Goal: Information Seeking & Learning: Learn about a topic

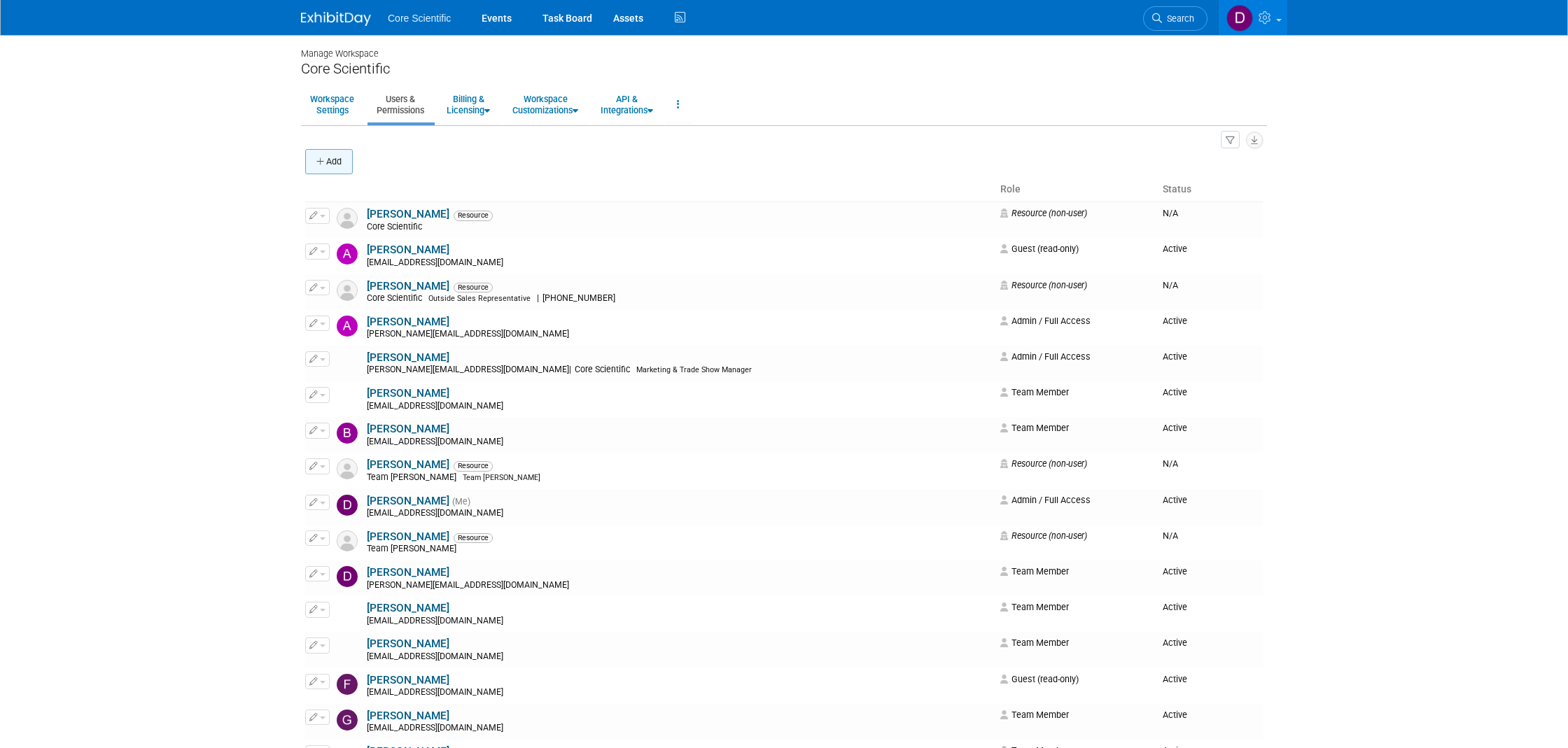
click at [324, 157] on icon "button" at bounding box center [322, 162] width 9 height 9
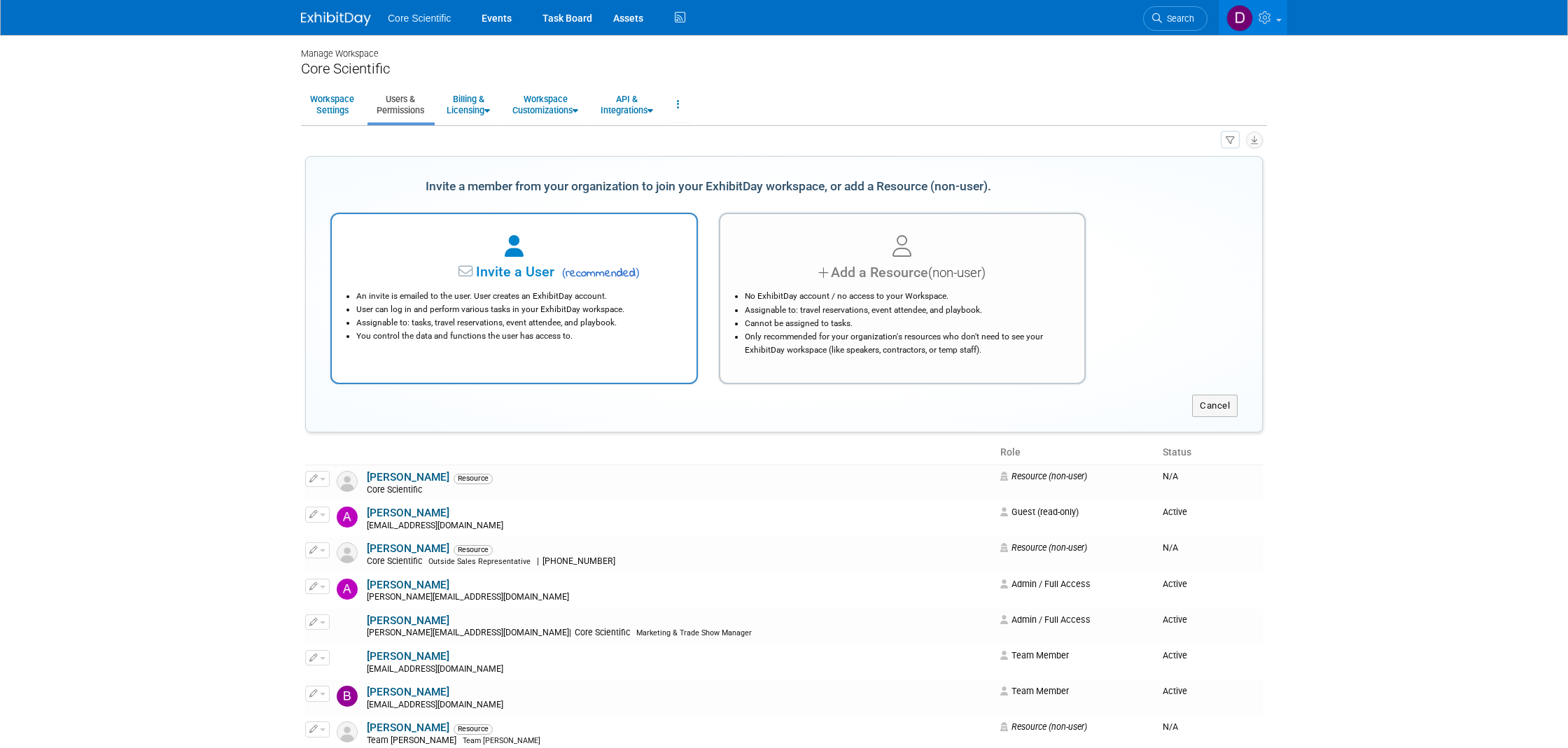
click at [527, 265] on span "Invite a User" at bounding box center [471, 271] width 166 height 16
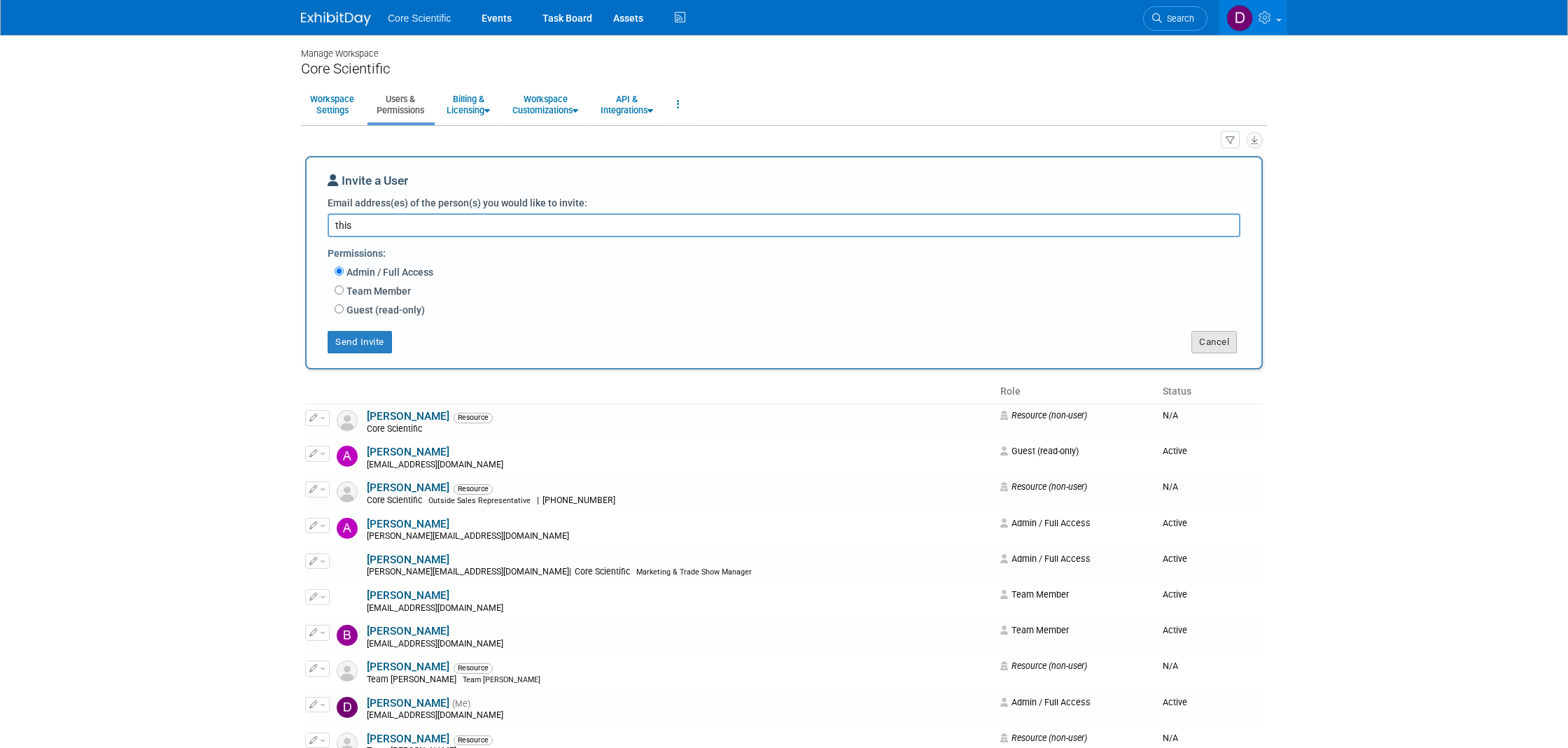
type textarea "this"
click at [1195, 331] on button "Cancel" at bounding box center [1214, 342] width 46 height 23
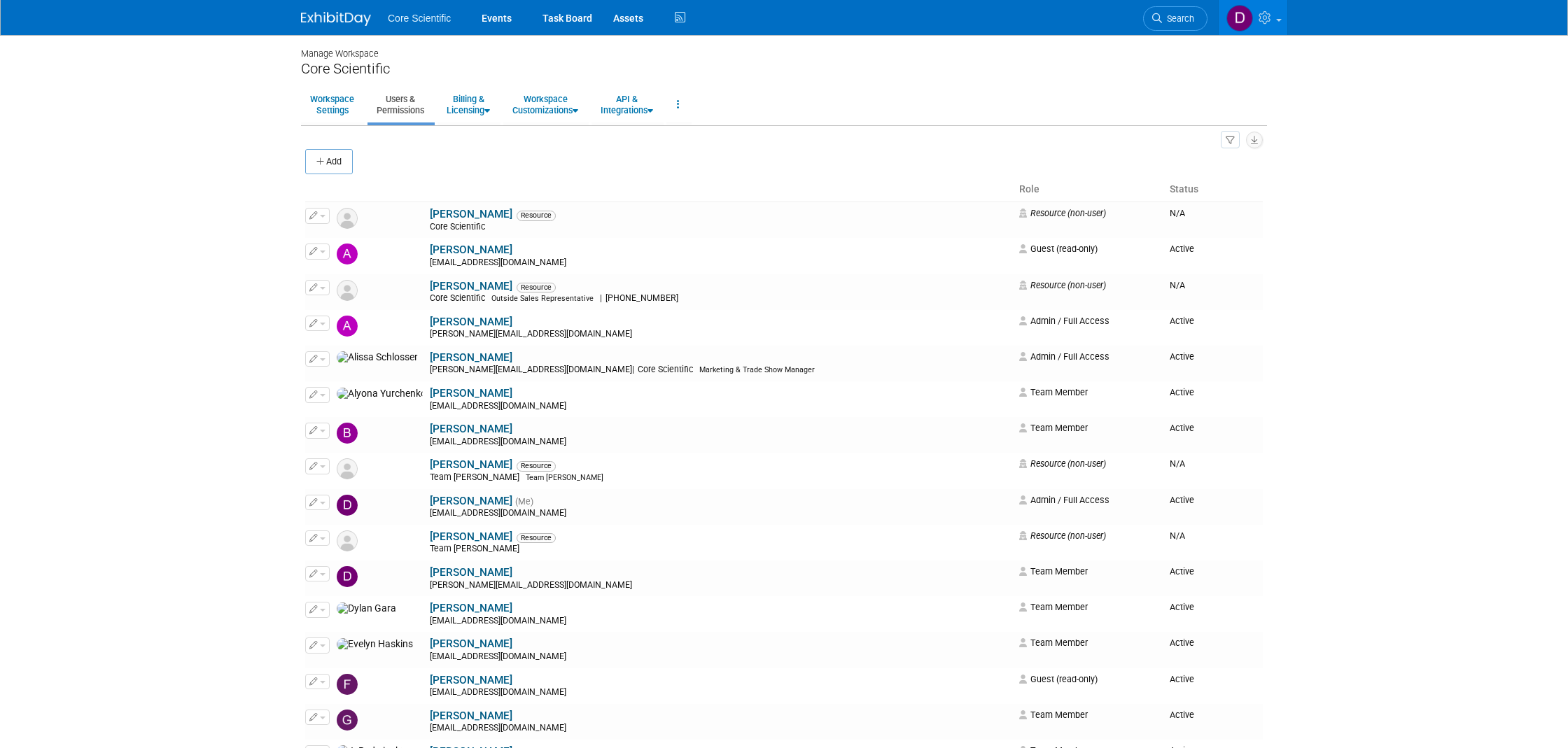
click at [350, 12] on img at bounding box center [336, 19] width 70 height 14
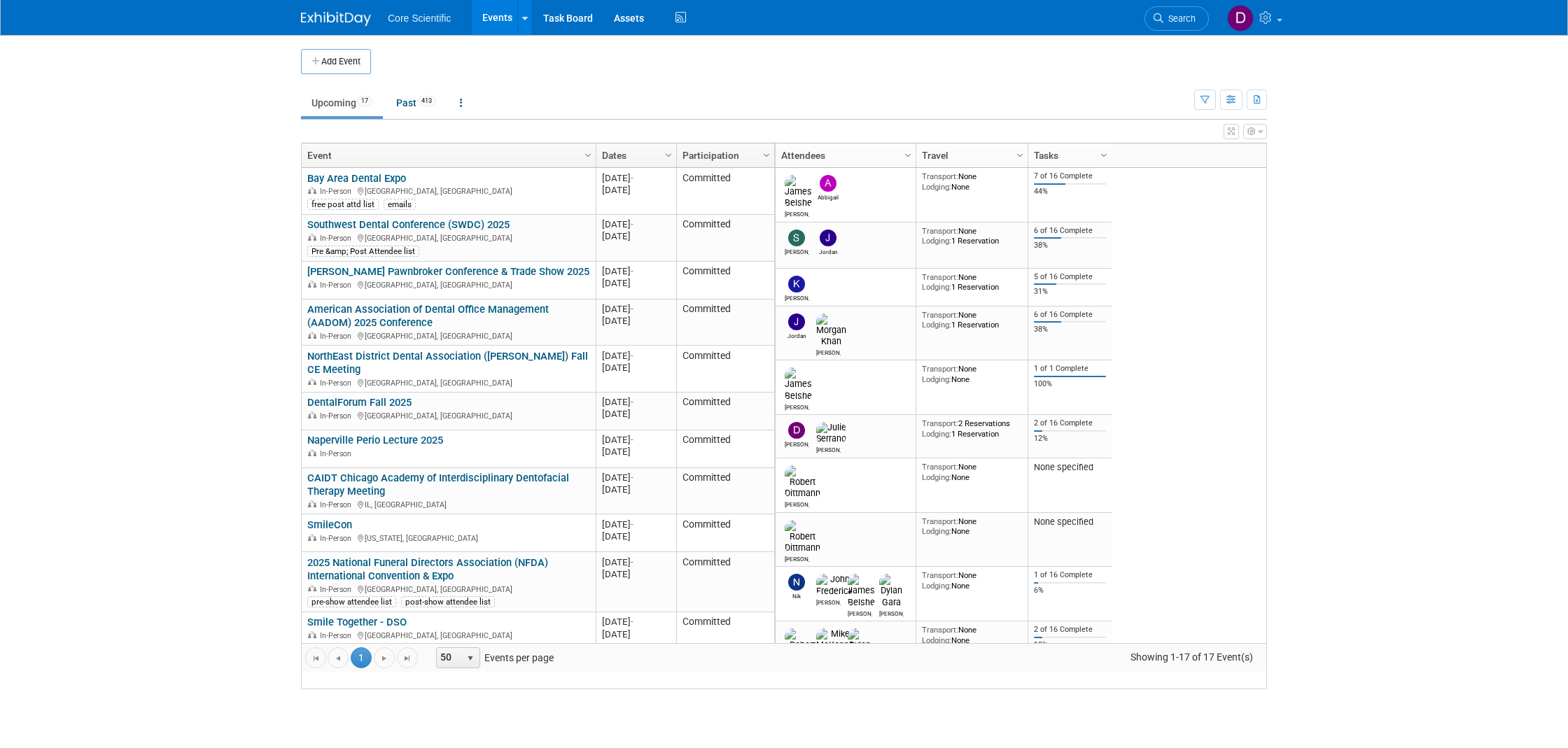
click at [343, 185] on link "Bay Area Dental Expo" at bounding box center [357, 178] width 99 height 12
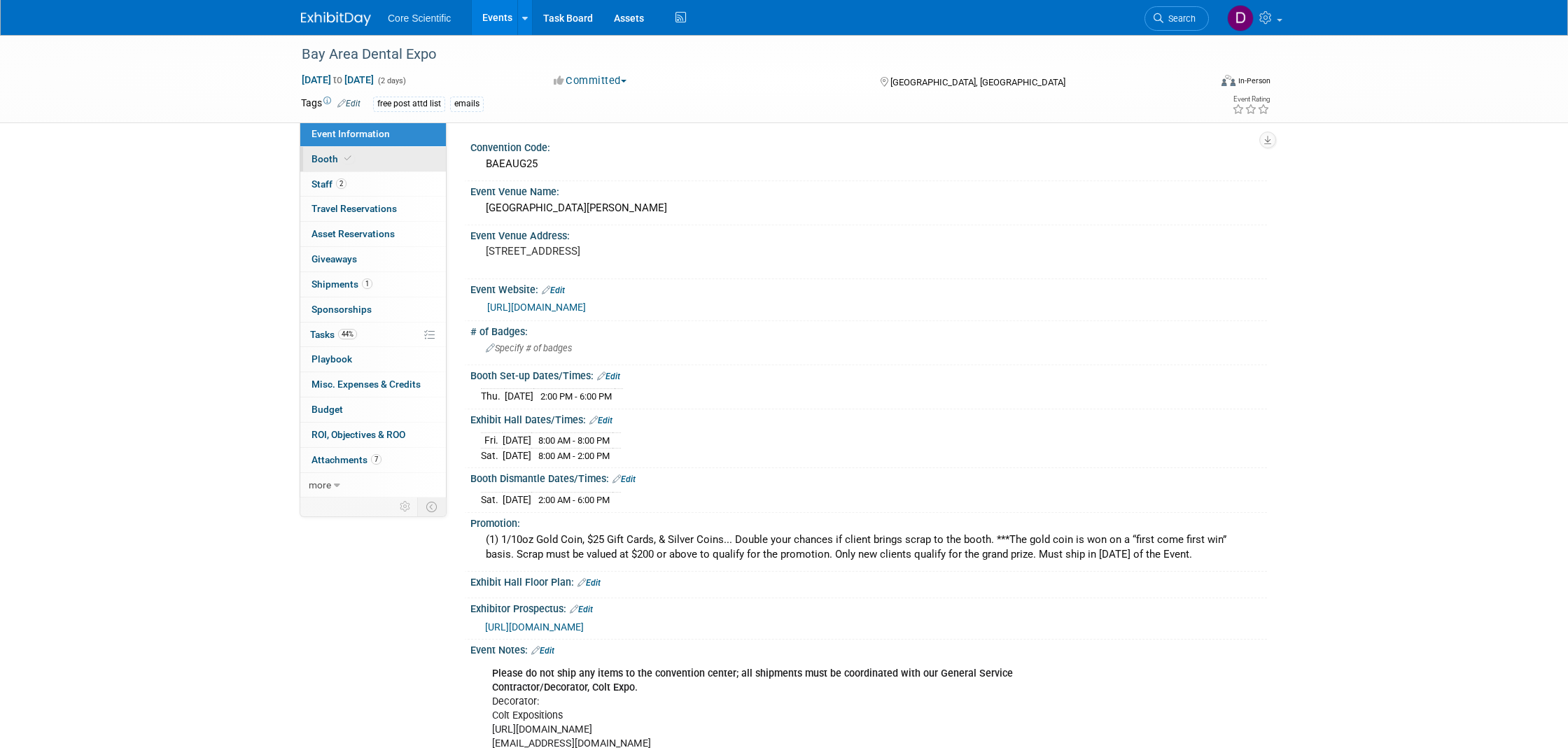
click at [342, 157] on span at bounding box center [347, 158] width 12 height 10
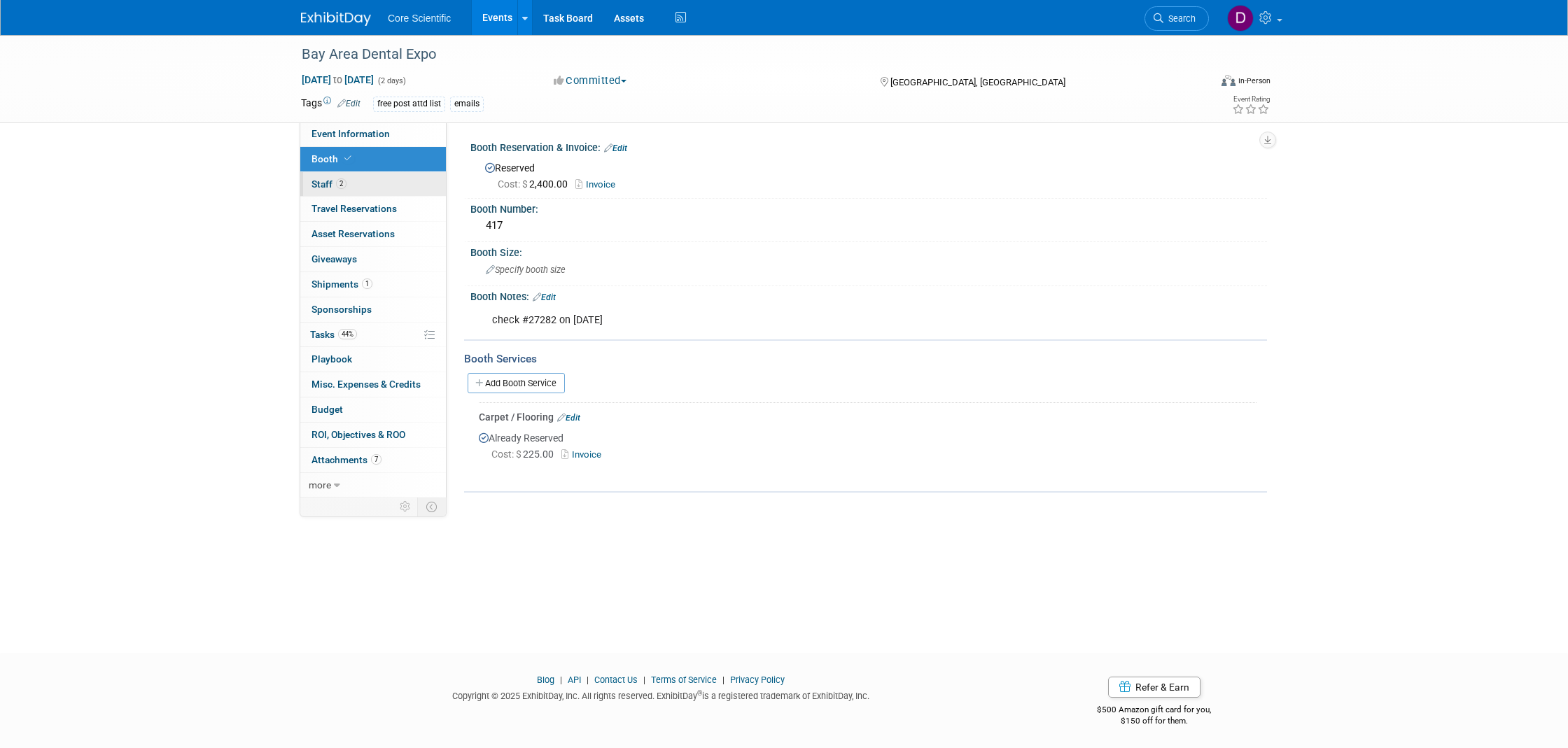
click at [346, 180] on span "2" at bounding box center [341, 183] width 10 height 10
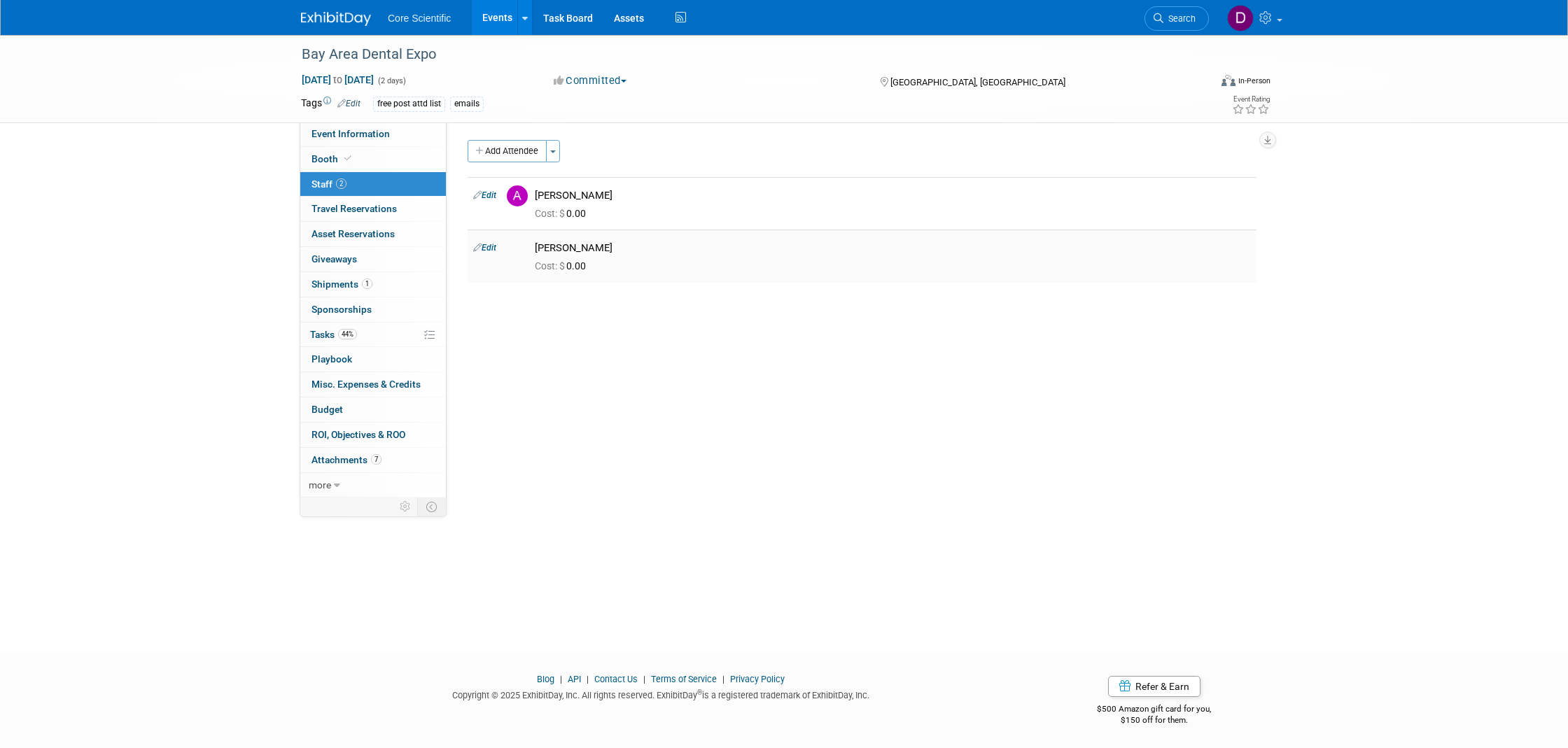
scroll to position [4, 0]
click at [391, 207] on span "Travel Reservations 0" at bounding box center [354, 209] width 85 height 11
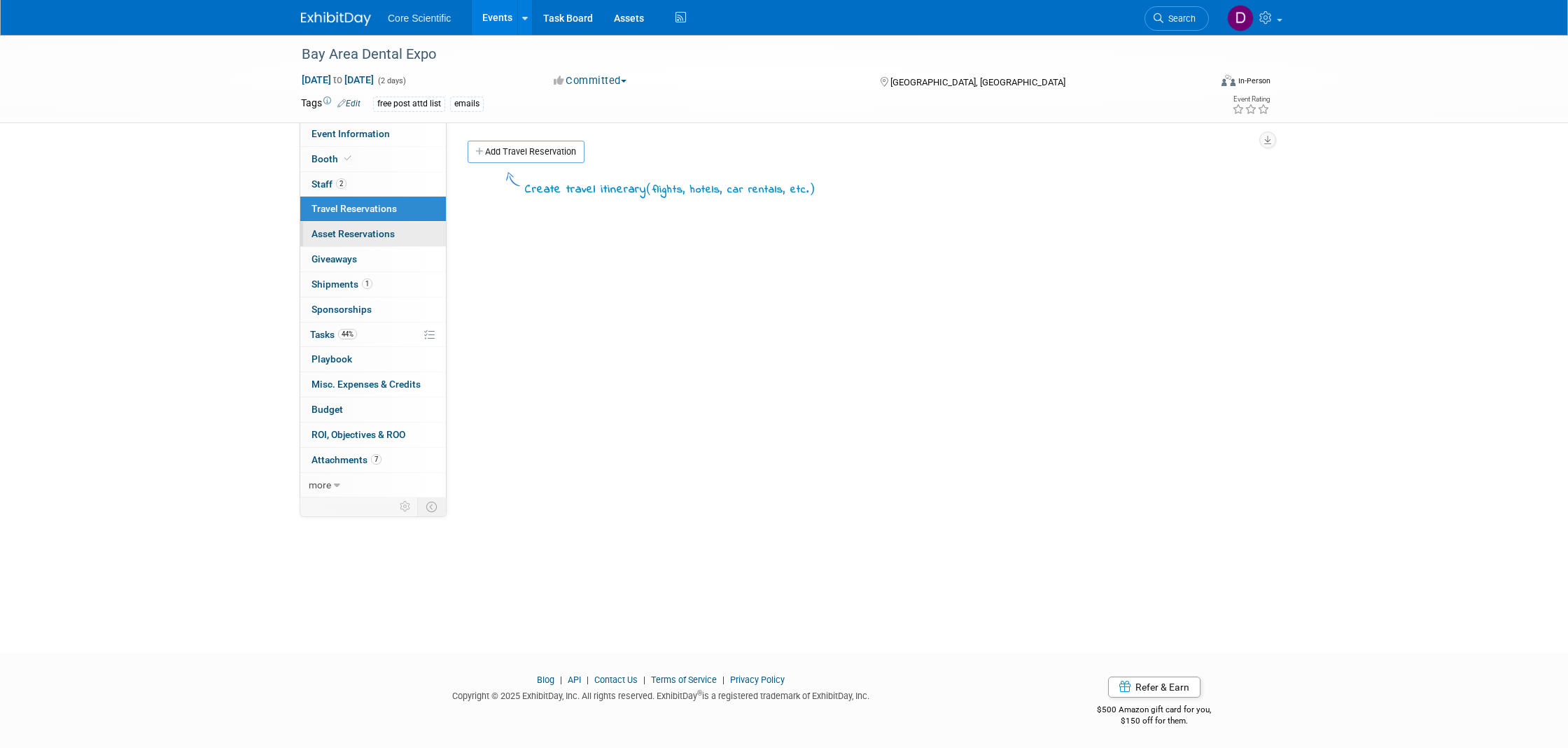
click at [370, 230] on span "Asset Reservations 0" at bounding box center [353, 234] width 83 height 11
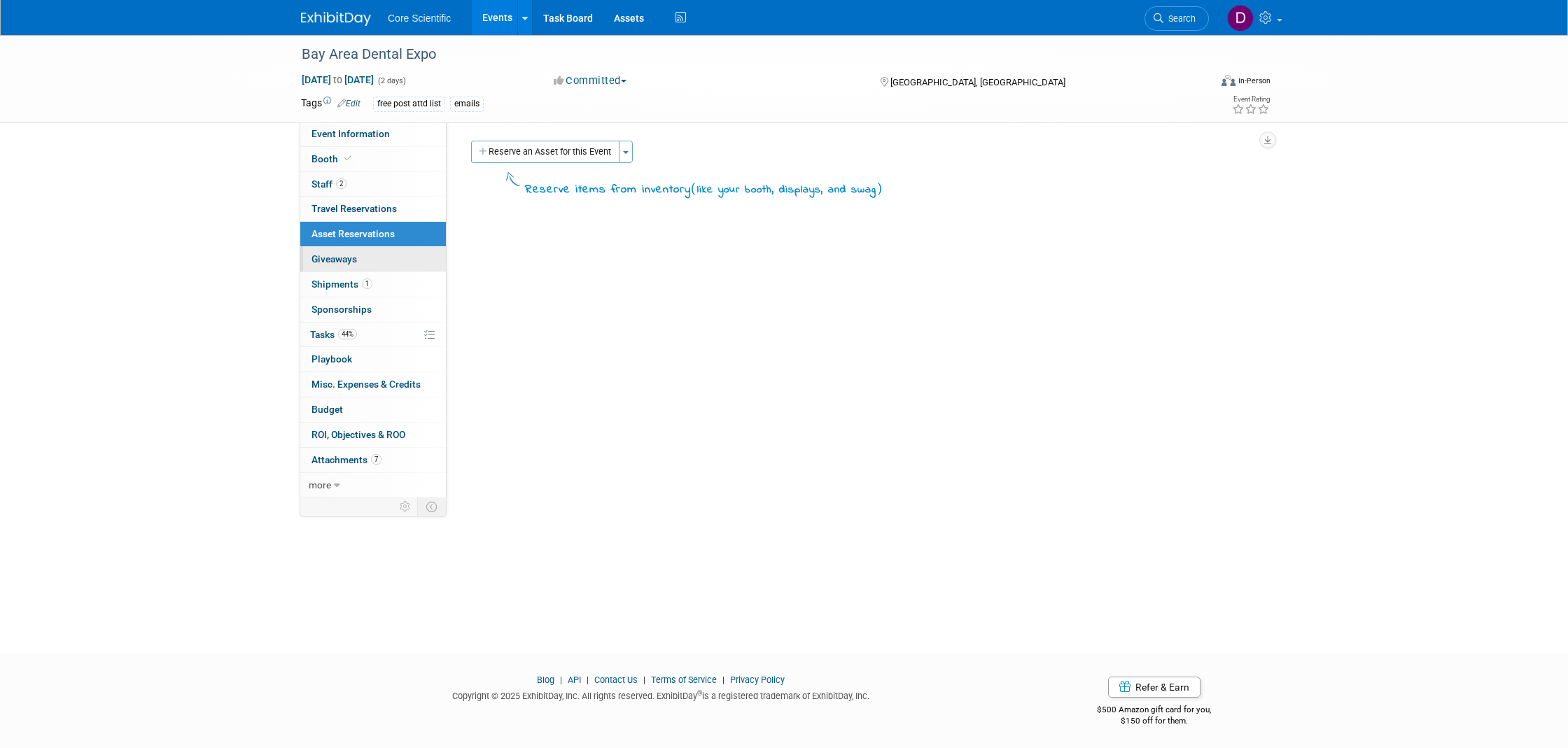
click at [347, 258] on span "Giveaways 0" at bounding box center [334, 259] width 46 height 11
click at [350, 137] on span "Event Information" at bounding box center [350, 134] width 79 height 11
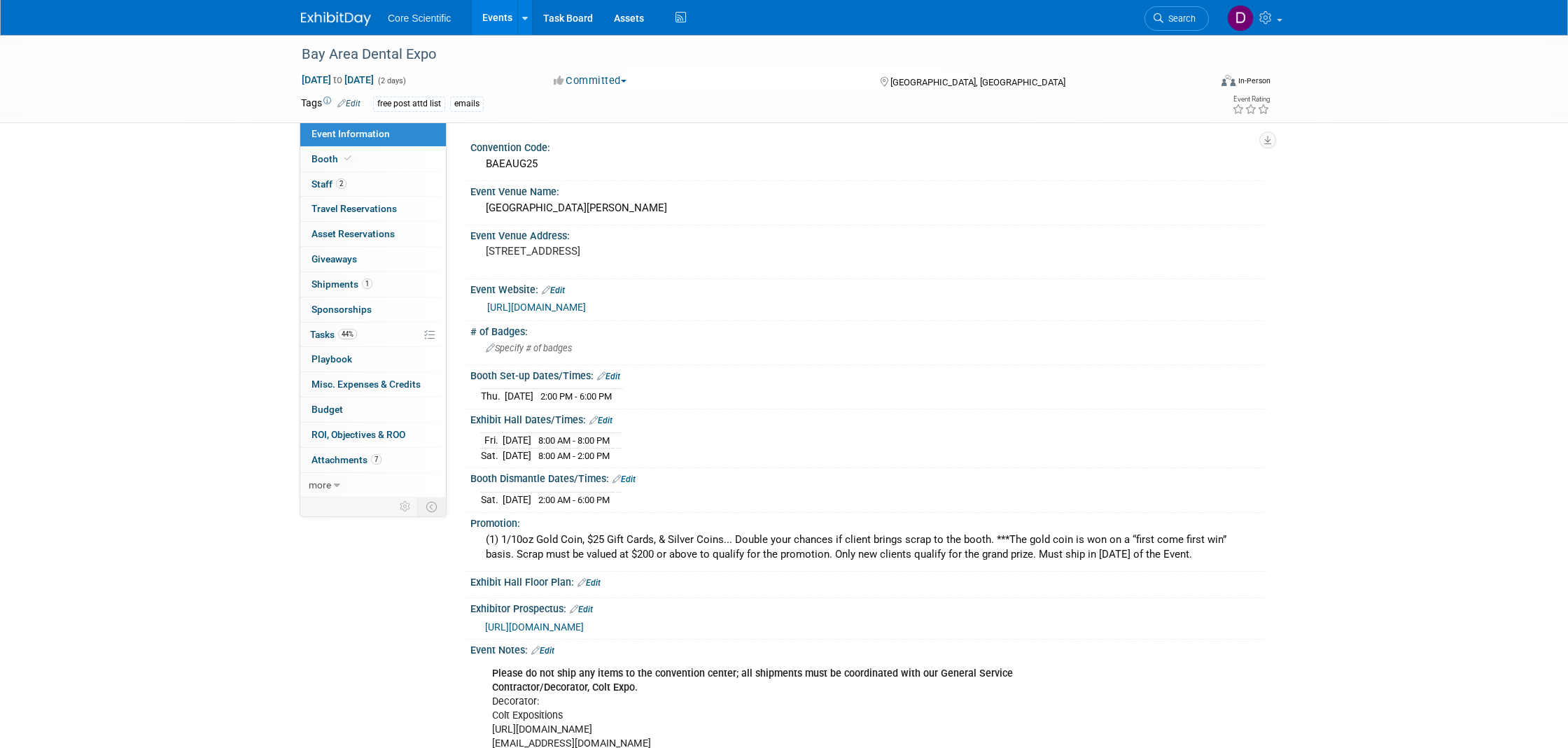
drag, startPoint x: 513, startPoint y: 393, endPoint x: 552, endPoint y: 393, distance: 39.0
click at [533, 393] on td "[DATE]" at bounding box center [519, 395] width 28 height 14
drag, startPoint x: 576, startPoint y: 389, endPoint x: 634, endPoint y: 389, distance: 58.0
click at [612, 391] on span "2:00 PM - 6:00 PM" at bounding box center [576, 395] width 71 height 10
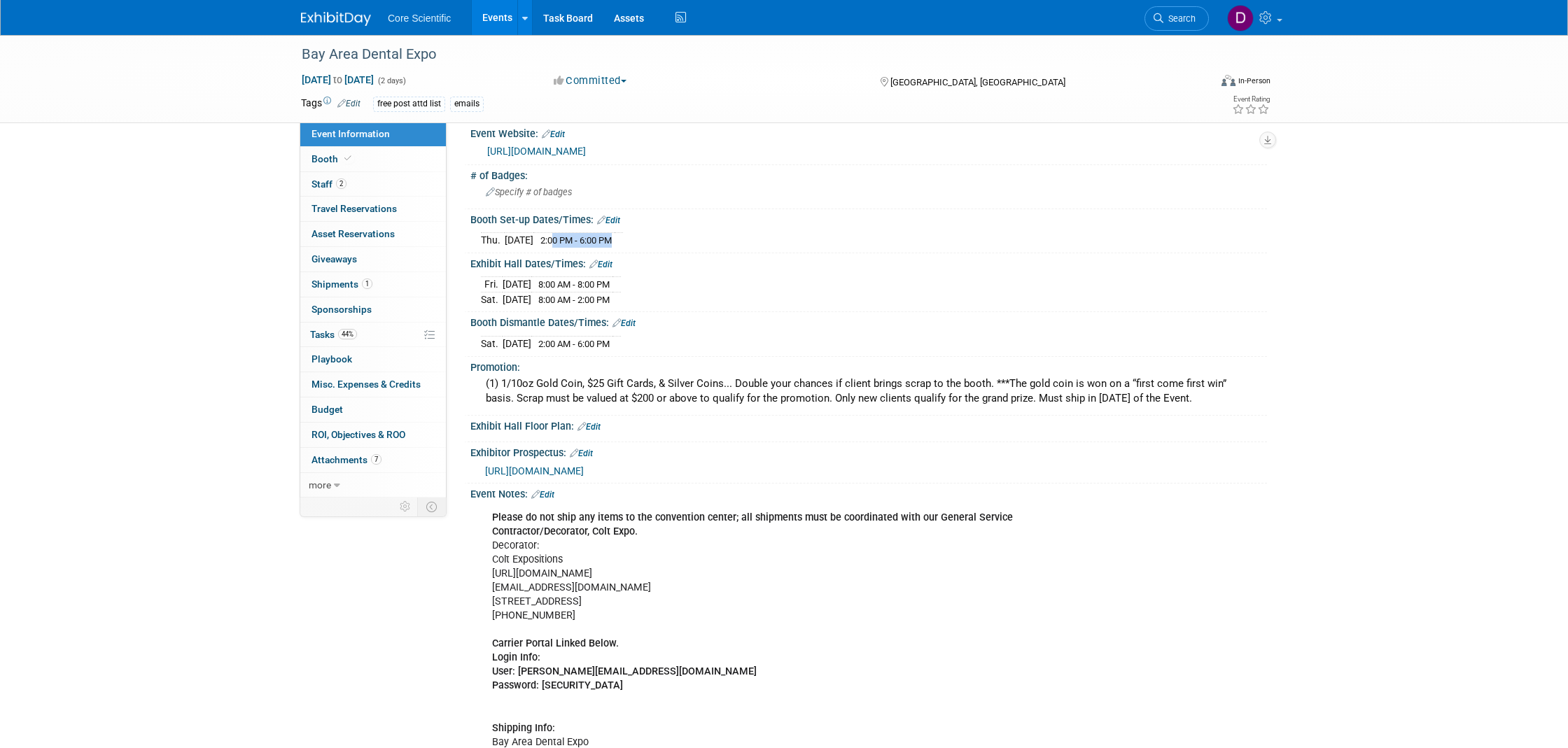
scroll to position [156, 0]
drag, startPoint x: 487, startPoint y: 378, endPoint x: 494, endPoint y: 377, distance: 7.1
click at [494, 377] on div "(1) 1/10oz Gold Coin, $25 Gift Cards, & Silver Coins... Double your chances if …" at bounding box center [869, 391] width 776 height 37
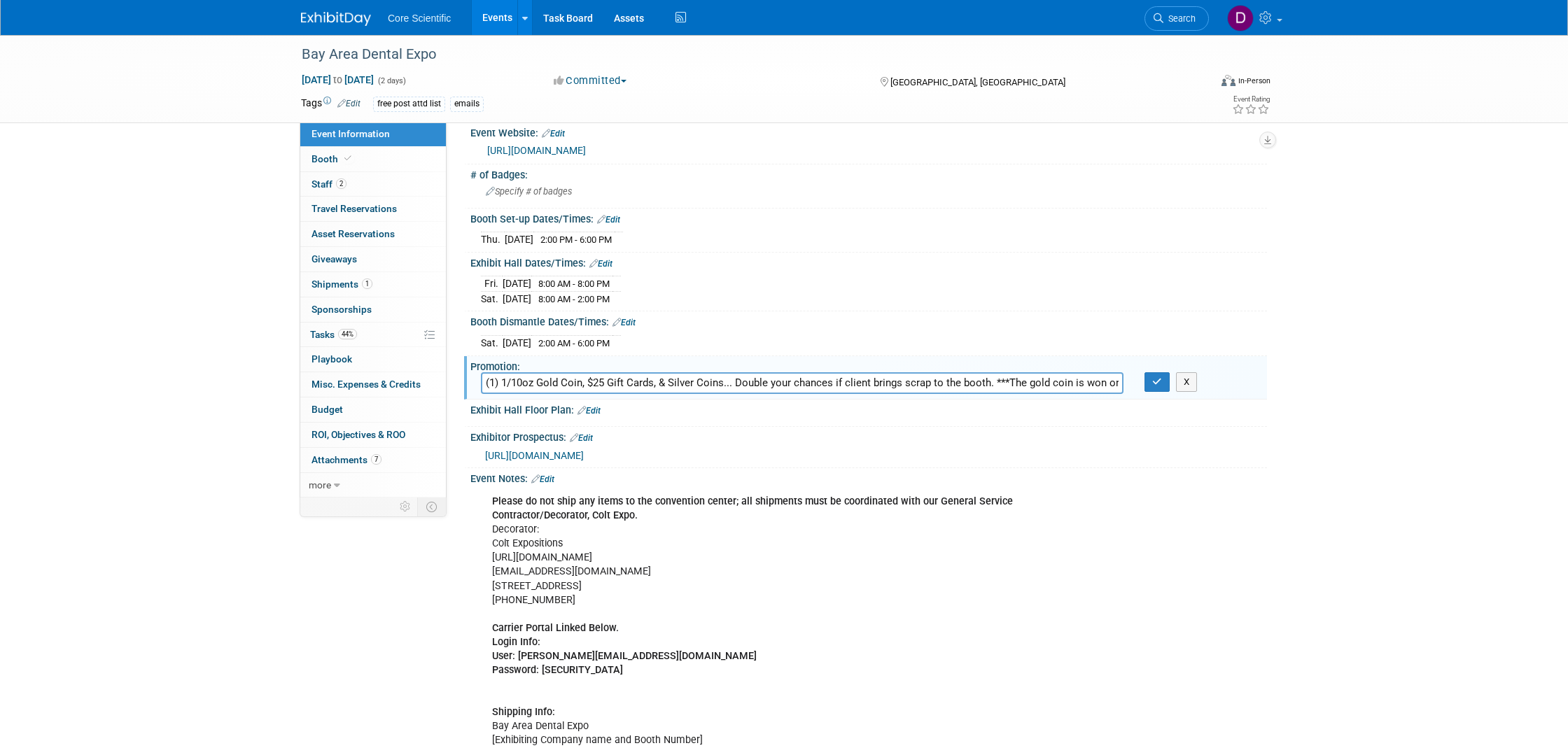
click at [835, 317] on div "Booth Dismantle Dates/Times: Edit" at bounding box center [869, 319] width 797 height 18
click at [1191, 376] on button "X" at bounding box center [1187, 382] width 22 height 20
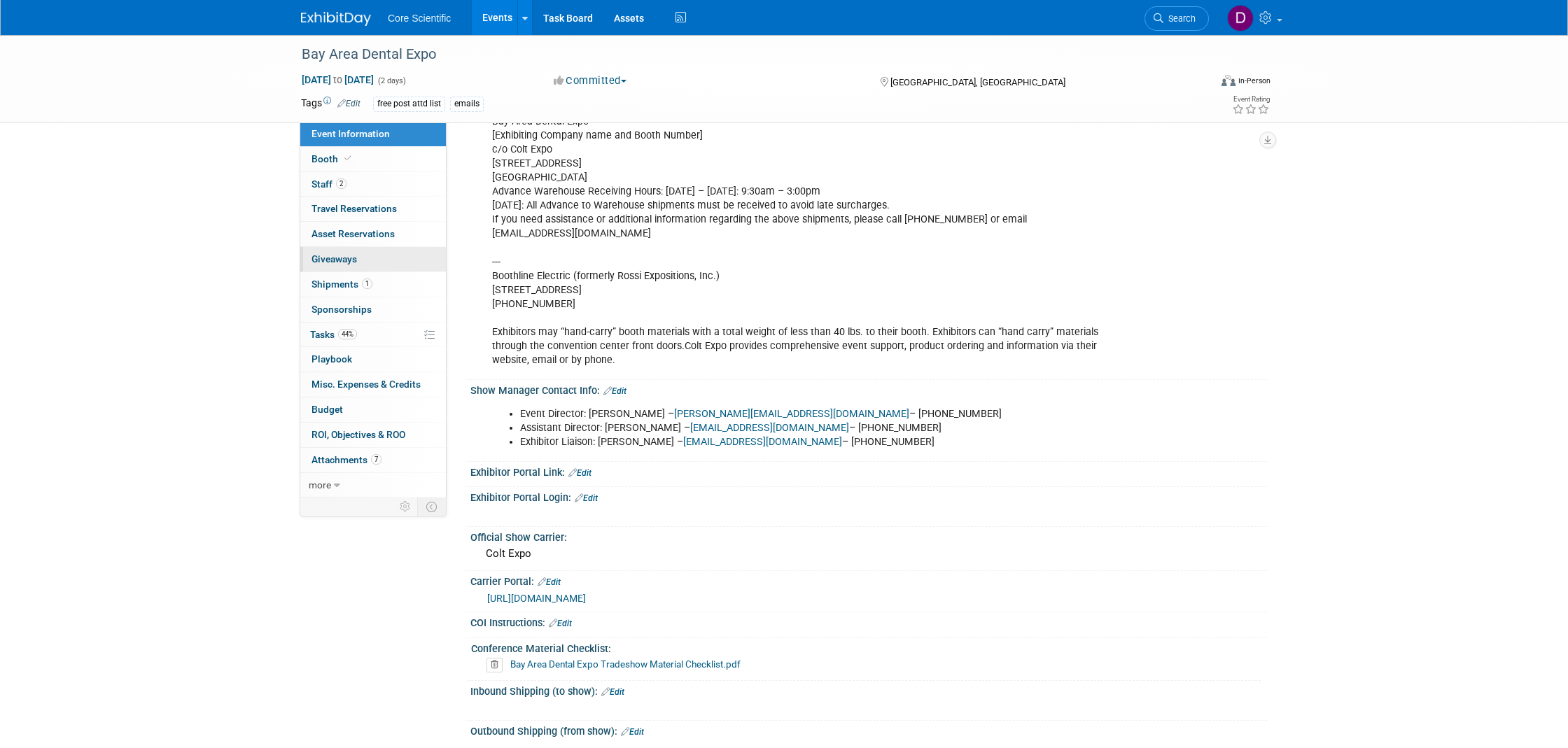
scroll to position [778, 0]
click at [332, 332] on span "Tasks 44%" at bounding box center [333, 335] width 46 height 11
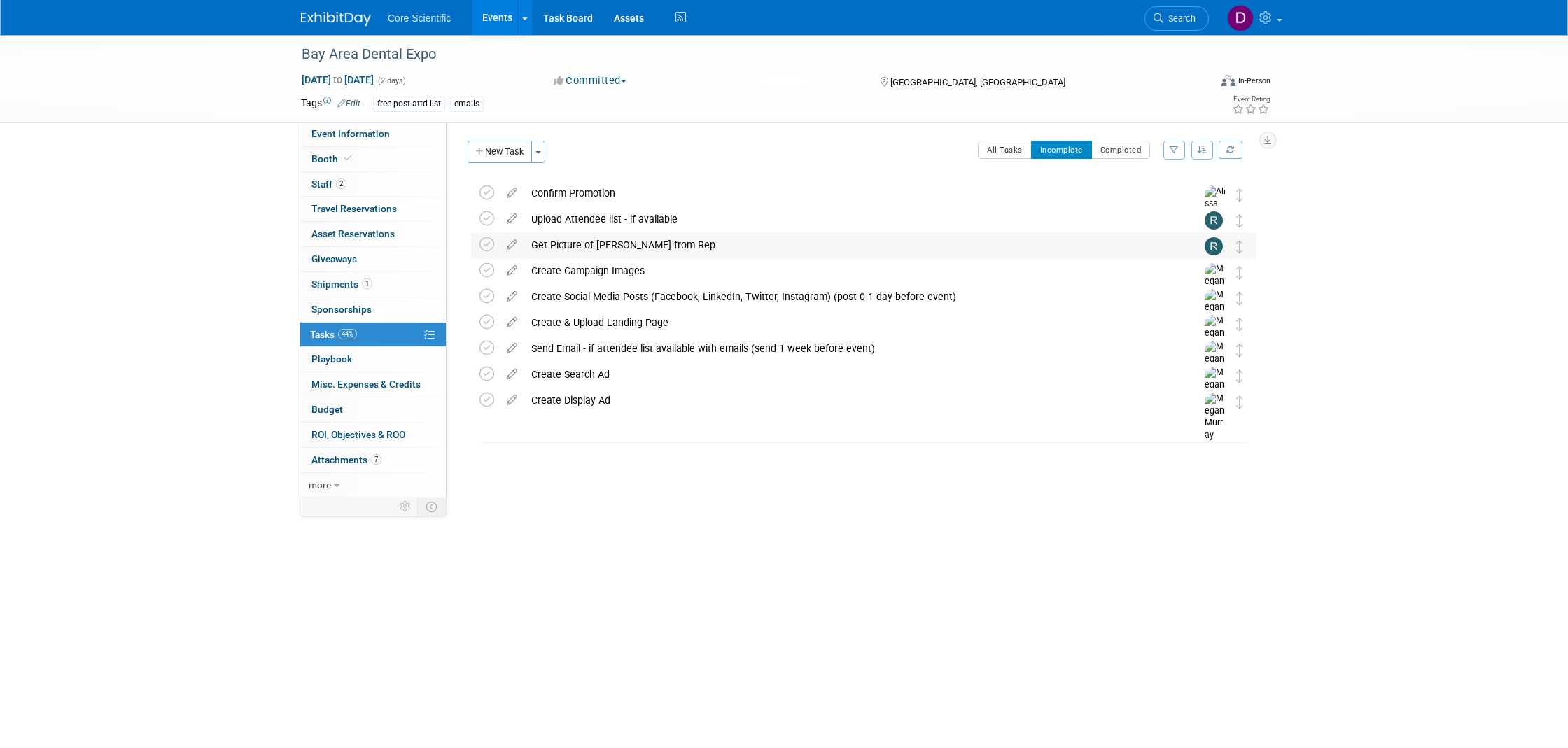
click at [666, 246] on div "Get Picture of [PERSON_NAME] from Rep" at bounding box center [851, 245] width 653 height 24
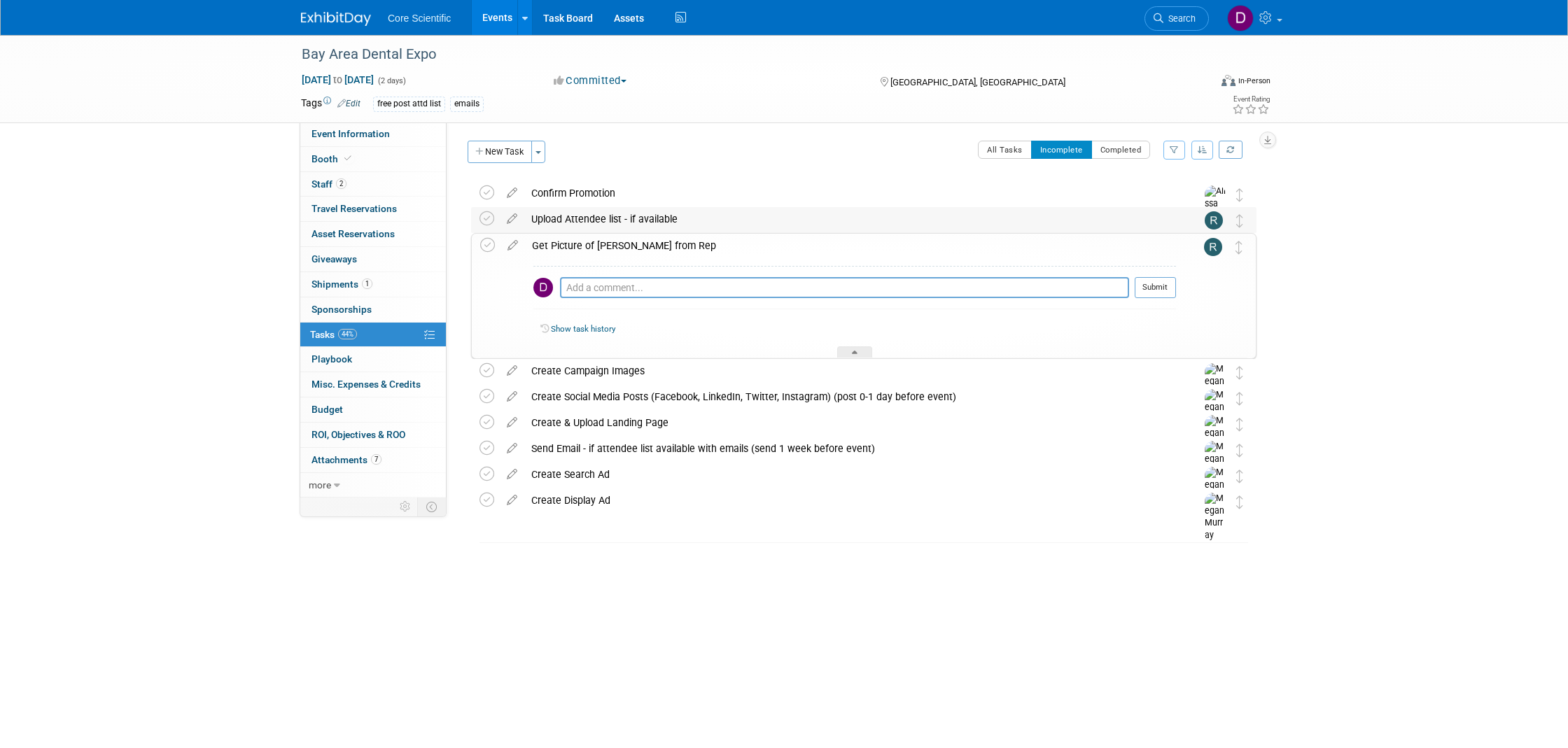
click at [605, 218] on div "Upload Attendee list - if available" at bounding box center [851, 218] width 653 height 24
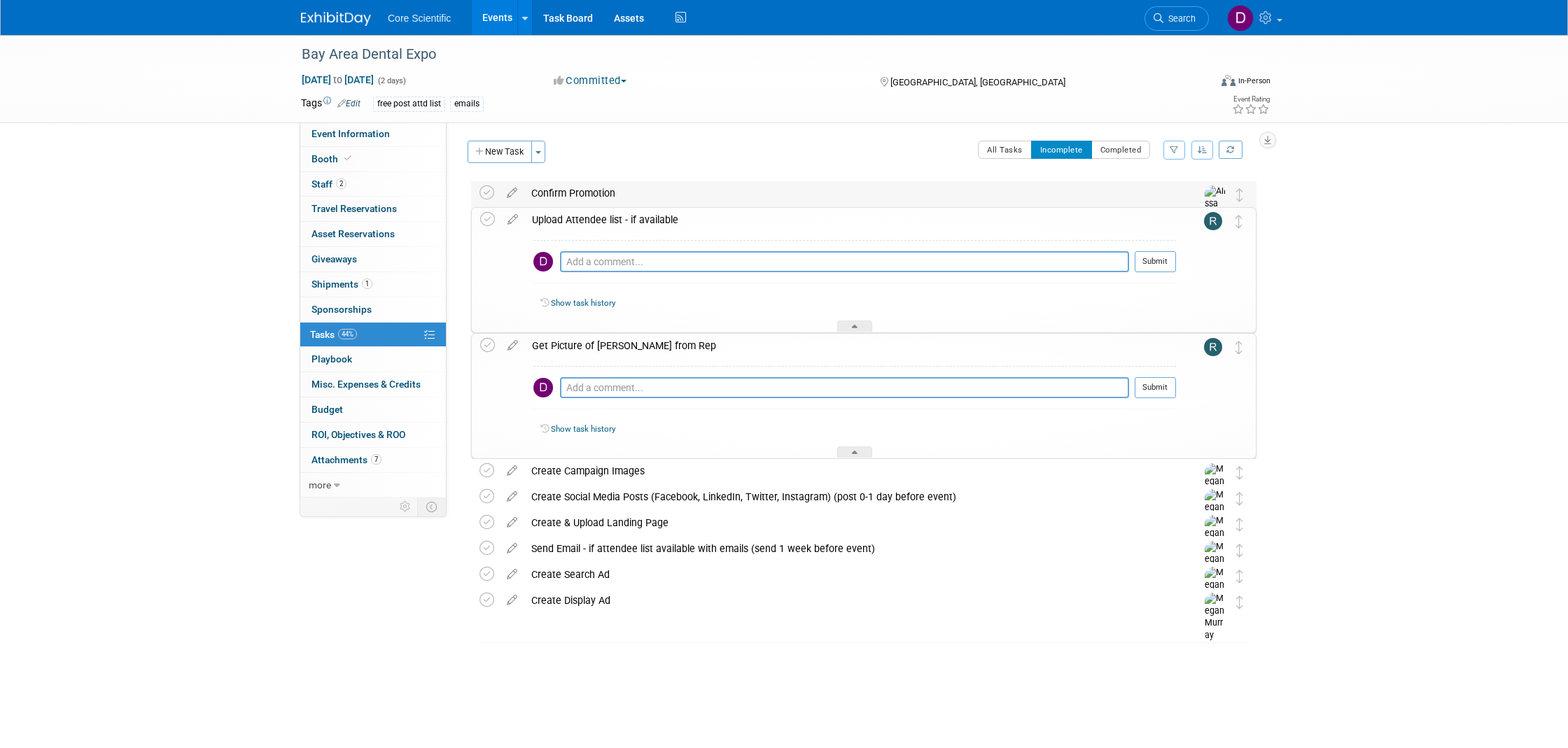
click at [594, 190] on div "Confirm Promotion" at bounding box center [851, 192] width 653 height 24
